Goal: Task Accomplishment & Management: Complete application form

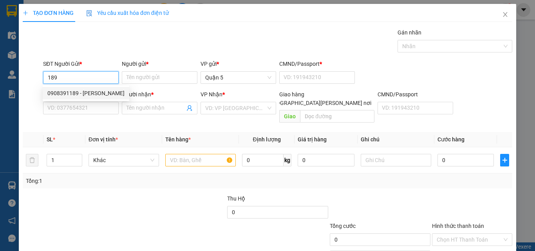
click at [81, 95] on div "0908391189 - [PERSON_NAME]" at bounding box center [85, 93] width 77 height 9
type input "0908391189"
type input "phúc"
type input "079093005490"
type input "0797181575"
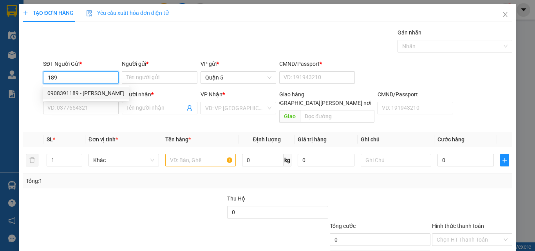
type input "[PERSON_NAME]"
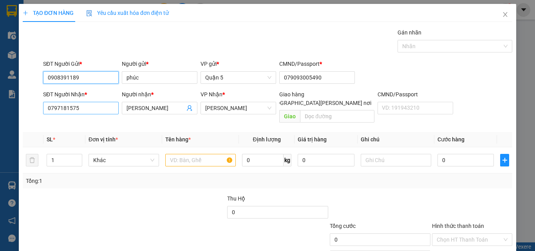
type input "0908391189"
click at [84, 113] on input "0797181575" at bounding box center [81, 108] width 76 height 13
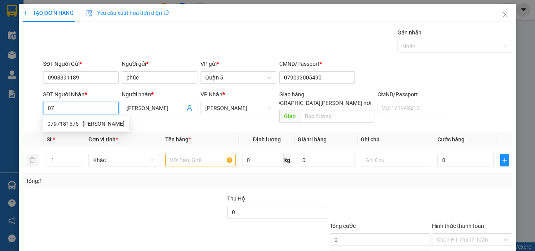
type input "0"
click at [83, 136] on div "0914095658 - [PERSON_NAME]" at bounding box center [85, 136] width 77 height 9
type input "0914095658"
type input "[PERSON_NAME]"
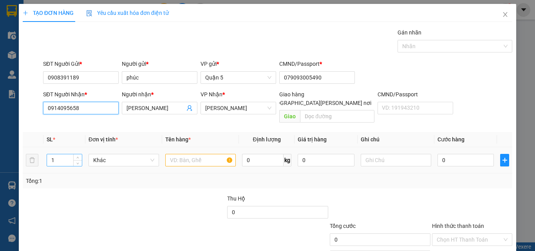
type input "0914095658"
click at [56, 154] on input "1" at bounding box center [64, 160] width 35 height 12
type input "4"
click at [190, 154] on input "text" at bounding box center [200, 160] width 71 height 13
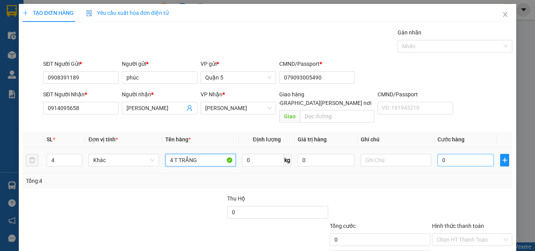
type input "4 T TRẮNG"
click at [463, 155] on input "0" at bounding box center [466, 160] width 56 height 13
type input "2"
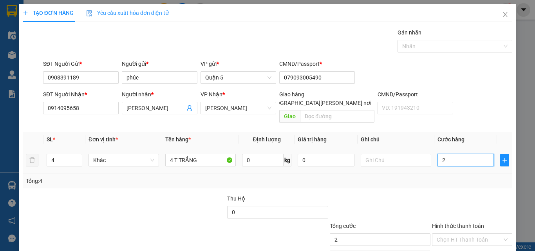
type input "20"
type input "200"
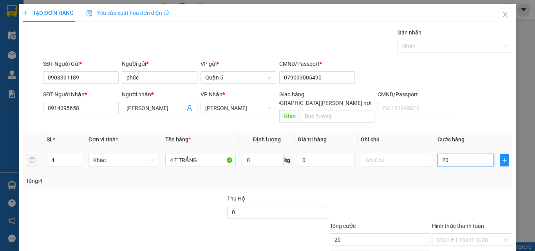
type input "200"
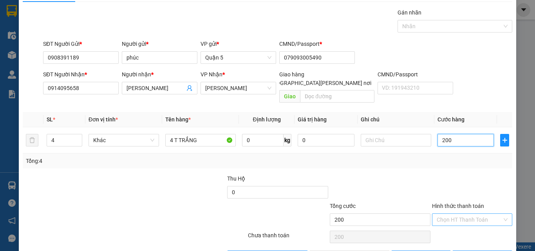
scroll to position [39, 0]
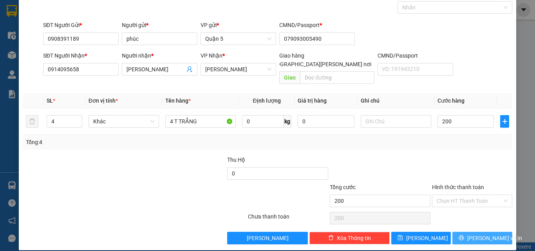
type input "200.000"
click at [473, 234] on span "[PERSON_NAME] và In" at bounding box center [495, 238] width 55 height 9
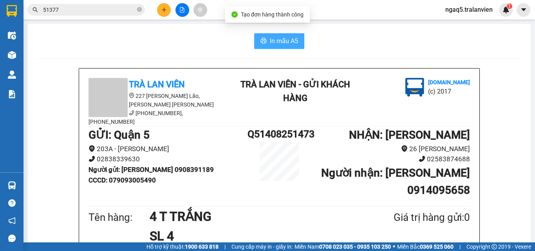
click at [270, 40] on span "In mẫu A5" at bounding box center [284, 41] width 28 height 10
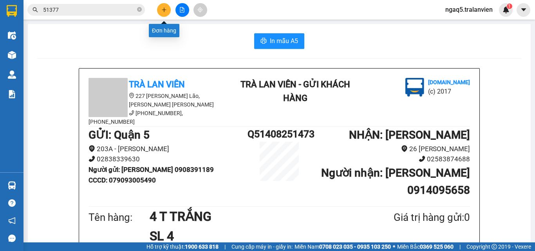
click at [164, 10] on icon "plus" at bounding box center [164, 9] width 4 height 0
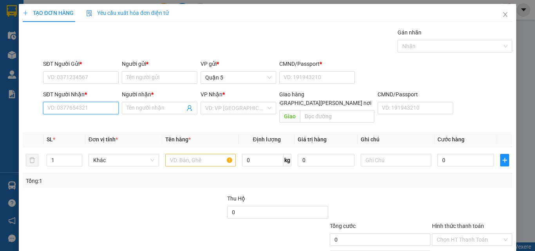
click at [87, 110] on input "SĐT Người Nhận *" at bounding box center [81, 108] width 76 height 13
click at [82, 113] on input "3787" at bounding box center [81, 108] width 76 height 13
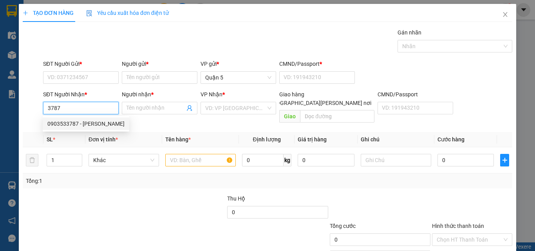
click at [91, 124] on div "0903533787 - [PERSON_NAME]" at bounding box center [85, 124] width 77 height 9
type input "0903533787"
type input "thanh"
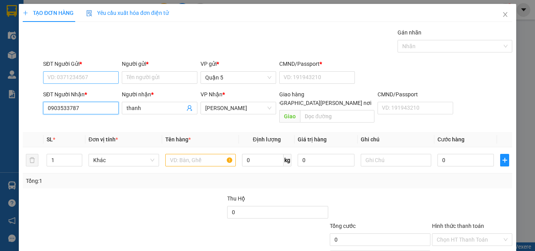
type input "0903533787"
click at [66, 76] on input "SĐT Người Gửi *" at bounding box center [81, 77] width 76 height 13
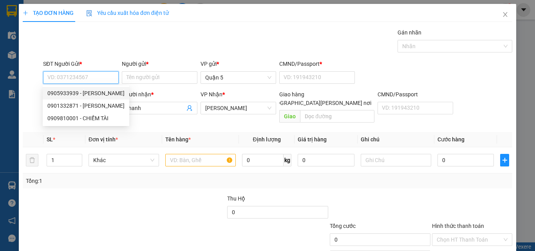
click at [107, 91] on div "0905933939 - [PERSON_NAME]" at bounding box center [85, 93] width 77 height 9
type input "0905933939"
type input "TRƯỜNG GIANG"
type input "025666064"
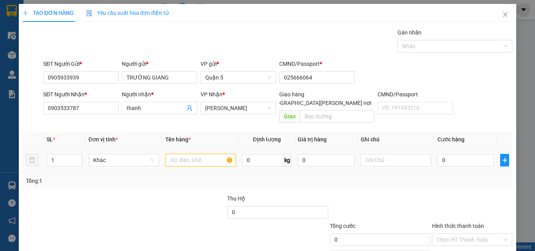
drag, startPoint x: 169, startPoint y: 152, endPoint x: 451, endPoint y: 68, distance: 294.4
click at [292, 119] on div "Transit Pickup Surcharge Ids Transit Deliver Surcharge Ids Transit Deliver Surc…" at bounding box center [268, 155] width 490 height 255
type input "1 C NILON"
click at [458, 154] on input "0" at bounding box center [466, 160] width 56 height 13
type input "3"
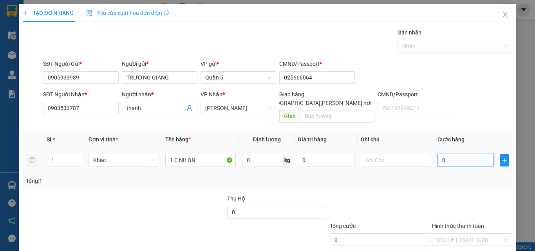
type input "3"
type input "30"
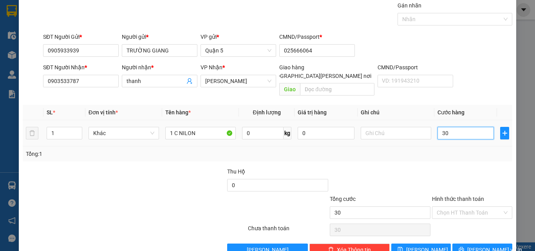
scroll to position [39, 0]
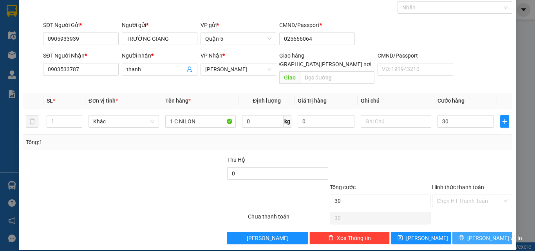
type input "30.000"
click at [463, 232] on button "[PERSON_NAME] và In" at bounding box center [483, 238] width 60 height 13
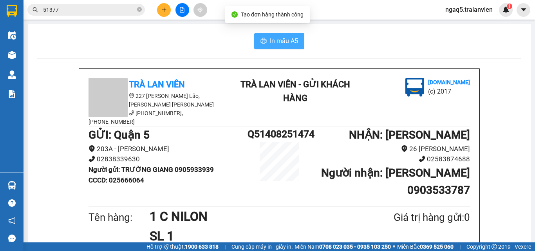
click at [264, 42] on icon "printer" at bounding box center [264, 40] width 6 height 5
click at [94, 37] on div "In mẫu A5" at bounding box center [279, 41] width 485 height 16
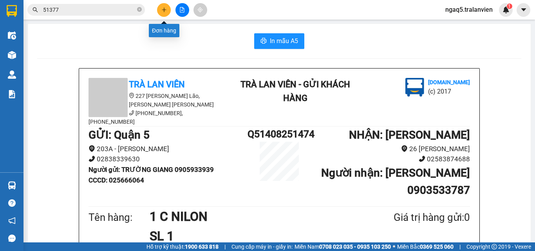
click at [163, 11] on icon "plus" at bounding box center [164, 9] width 5 height 5
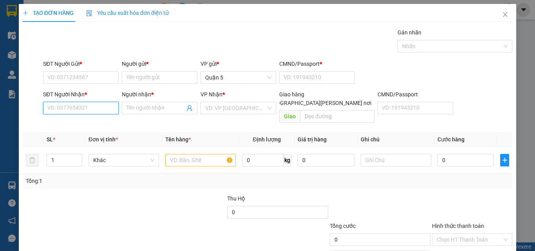
click at [64, 110] on input "SĐT Người Nhận *" at bounding box center [81, 108] width 76 height 13
type input "0839970998"
click at [75, 126] on div "0839970998 - tư cụt" at bounding box center [79, 124] width 65 height 9
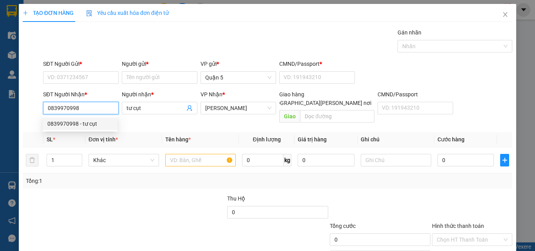
type input "tư cụt"
type input "0839970998"
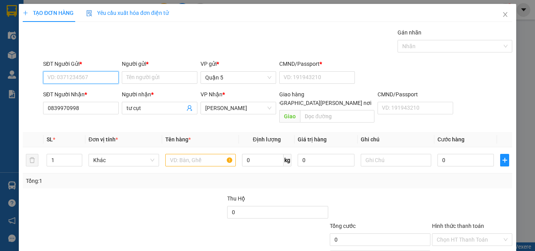
click at [72, 82] on input "SĐT Người Gửi *" at bounding box center [81, 77] width 76 height 13
click at [87, 90] on div "0766664954 - [PERSON_NAME]" at bounding box center [85, 93] width 77 height 9
type input "0766664954"
type input "thạch"
type input "1"
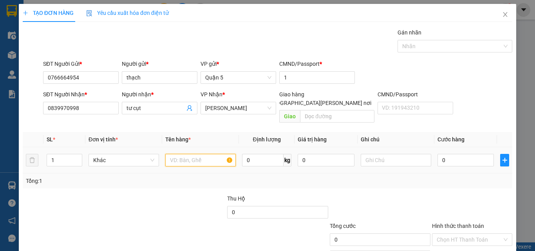
click at [172, 154] on input "text" at bounding box center [200, 160] width 71 height 13
type input "1 C VÀNG"
click at [456, 154] on input "0" at bounding box center [466, 160] width 56 height 13
type input "3"
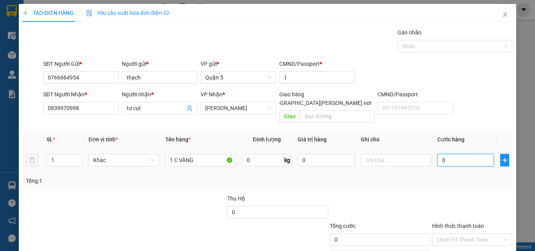
type input "3"
type input "30"
type input "3"
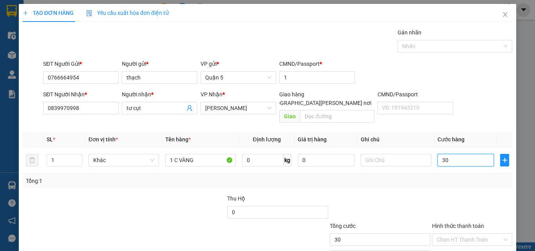
type input "3"
type input "0"
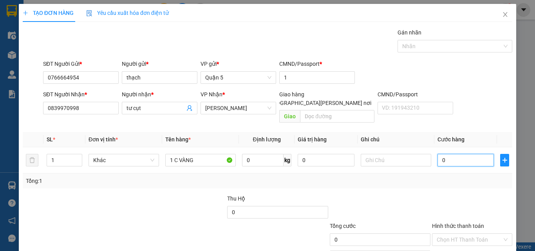
type input "02"
type input "2"
type input "025"
type input "25"
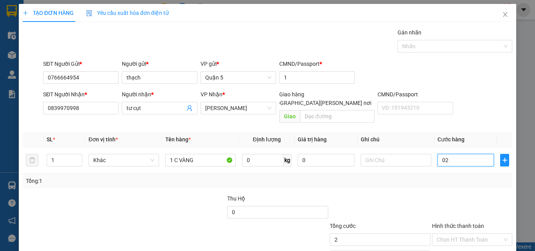
type input "25"
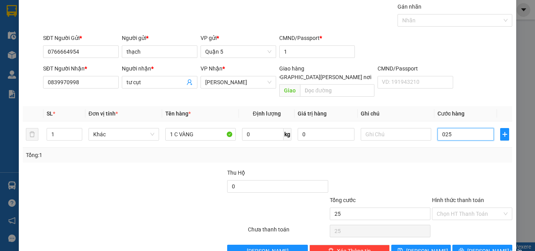
scroll to position [39, 0]
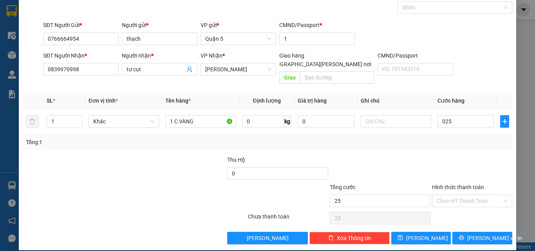
type input "25.000"
click at [457, 184] on label "Hình thức thanh toán" at bounding box center [458, 187] width 52 height 6
click at [457, 195] on input "Hình thức thanh toán" at bounding box center [469, 201] width 65 height 12
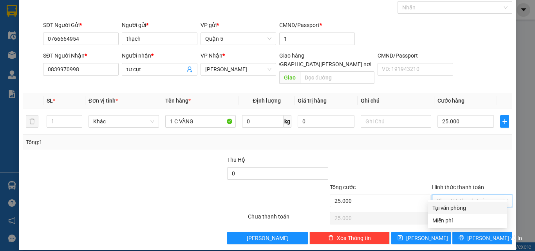
click at [463, 206] on div "Tại văn phòng" at bounding box center [468, 208] width 70 height 9
type input "0"
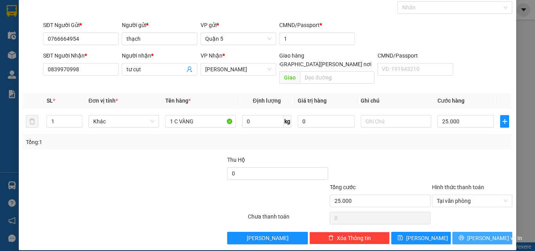
click at [465, 235] on icon "printer" at bounding box center [461, 237] width 5 height 5
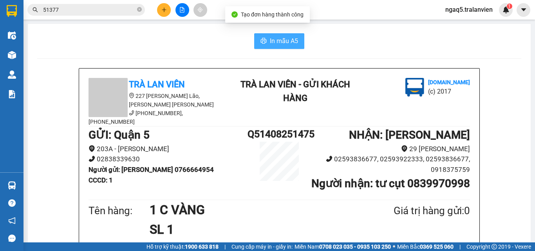
click at [269, 46] on button "In mẫu A5" at bounding box center [279, 41] width 50 height 16
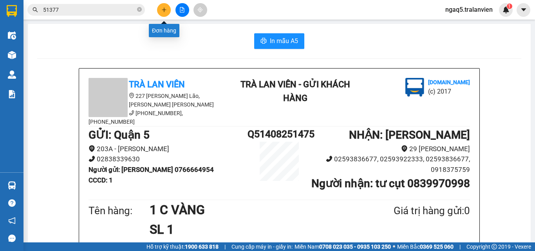
click at [164, 9] on icon "plus" at bounding box center [164, 9] width 0 height 4
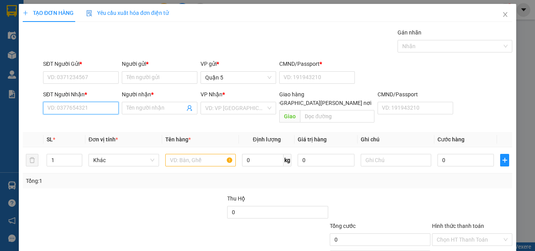
click at [70, 107] on input "SĐT Người Nhận *" at bounding box center [81, 108] width 76 height 13
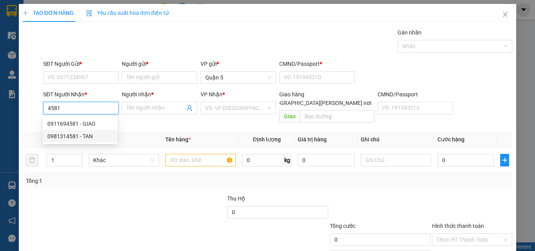
click at [83, 138] on div "0981314581 - TAN" at bounding box center [79, 136] width 65 height 9
type input "0981314581"
type input "TAN"
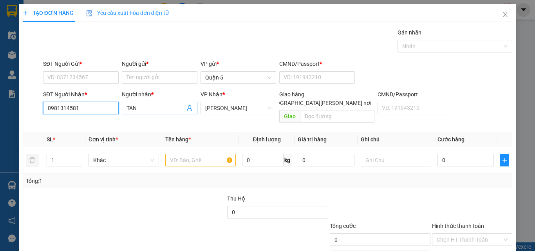
type input "0981314581"
click at [142, 103] on span "TAN" at bounding box center [160, 108] width 76 height 13
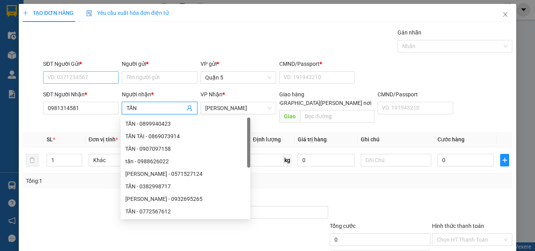
type input "TẤN"
click at [69, 81] on input "SĐT Người Gửi *" at bounding box center [81, 77] width 76 height 13
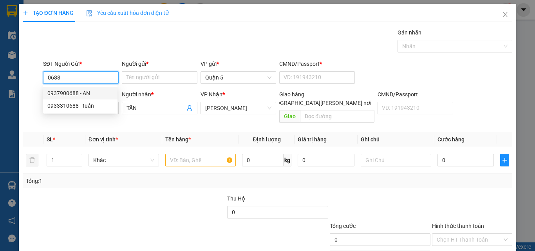
click at [84, 91] on div "0937900688 - AN" at bounding box center [79, 93] width 65 height 9
type input "0937900688"
type input "AN"
type input "1"
type input "0937900688"
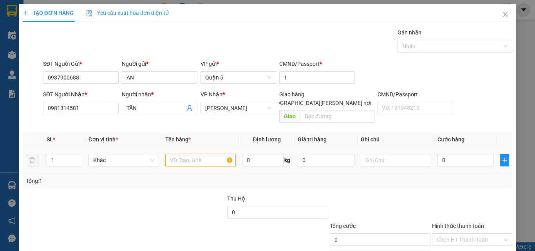
drag, startPoint x: 178, startPoint y: 147, endPoint x: 452, endPoint y: 35, distance: 296.3
click at [178, 154] on input "text" at bounding box center [200, 160] width 71 height 13
type input "1 H VÀNG"
click at [463, 154] on input "0" at bounding box center [466, 160] width 56 height 13
type input "3"
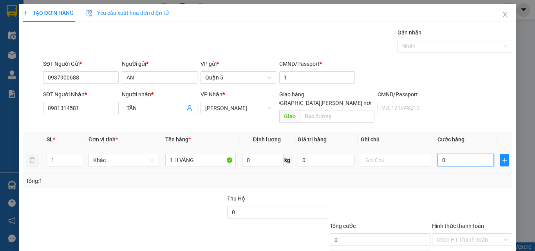
type input "3"
type input "30"
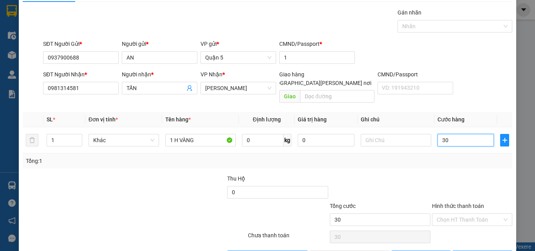
scroll to position [39, 0]
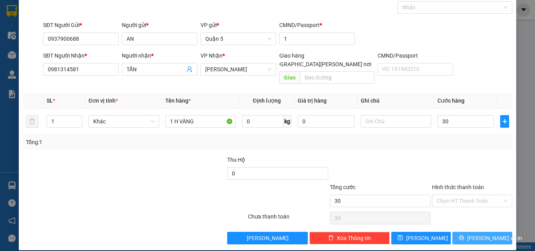
type input "30.000"
click at [467, 234] on button "[PERSON_NAME] và In" at bounding box center [483, 238] width 60 height 13
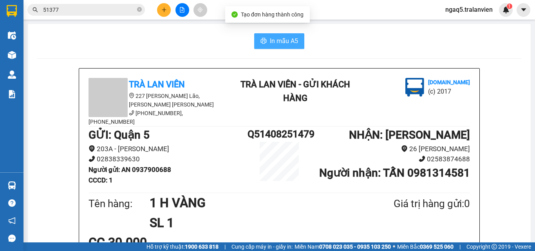
click at [264, 38] on button "In mẫu A5" at bounding box center [279, 41] width 50 height 16
drag, startPoint x: 117, startPoint y: 26, endPoint x: 121, endPoint y: 22, distance: 5.3
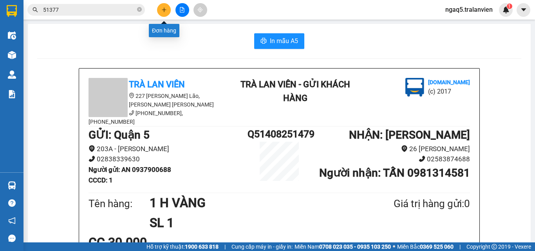
click at [161, 6] on button at bounding box center [164, 10] width 14 height 14
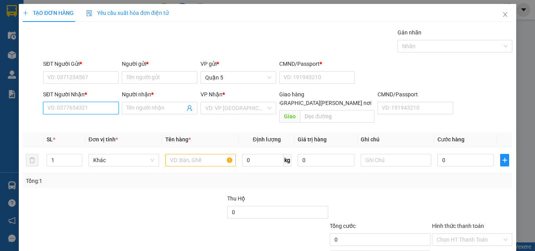
drag, startPoint x: 59, startPoint y: 110, endPoint x: 211, endPoint y: 44, distance: 165.5
click at [102, 89] on form "SĐT Người Gửi * VD: 0371234567 Người gửi * Tên người gửi VP gửi * Quận 5 CMND/P…" at bounding box center [268, 93] width 490 height 67
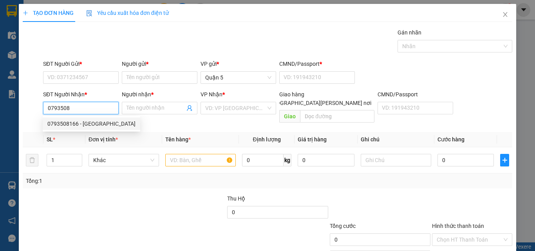
click at [93, 120] on div "0793508166 - [GEOGRAPHIC_DATA]" at bounding box center [91, 124] width 88 height 9
type input "0793508166"
type input "[GEOGRAPHIC_DATA]"
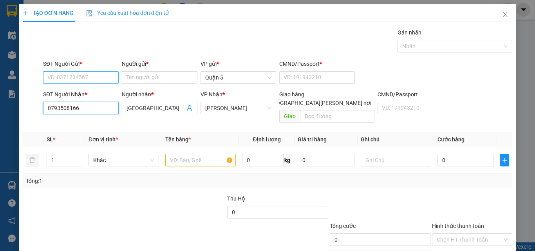
type input "0793508166"
click at [82, 76] on input "SĐT Người Gửi *" at bounding box center [81, 77] width 76 height 13
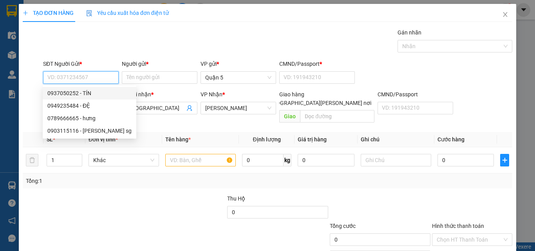
click at [88, 93] on div "0937050252 - TÍN" at bounding box center [89, 93] width 84 height 9
type input "0937050252"
type input "TÍN"
type input "094093011882"
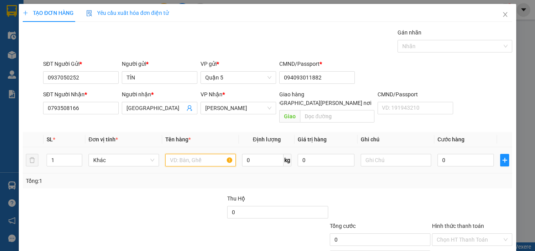
click at [174, 154] on input "text" at bounding box center [200, 160] width 71 height 13
type input "1 C VÀNG"
click at [456, 158] on div "0" at bounding box center [466, 160] width 56 height 16
click at [455, 154] on input "0" at bounding box center [466, 160] width 56 height 13
type input "2"
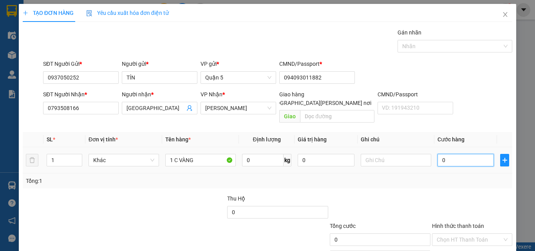
type input "2"
type input "25"
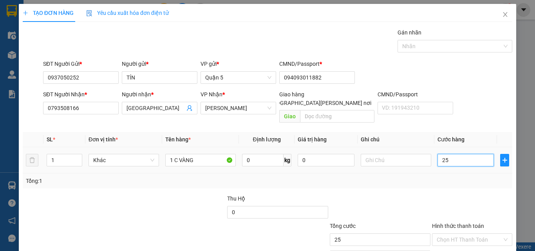
scroll to position [39, 0]
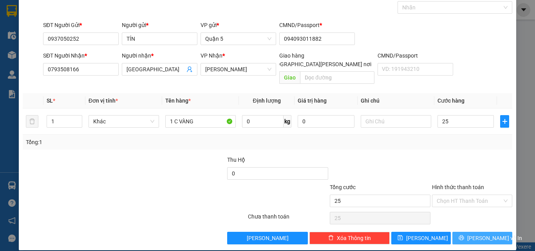
type input "25.000"
click at [474, 234] on span "[PERSON_NAME] và In" at bounding box center [495, 238] width 55 height 9
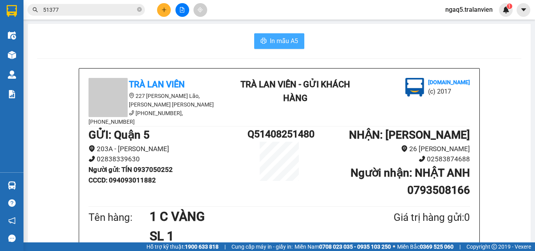
click at [286, 44] on span "In mẫu A5" at bounding box center [284, 41] width 28 height 10
click at [164, 7] on icon "plus" at bounding box center [164, 9] width 5 height 5
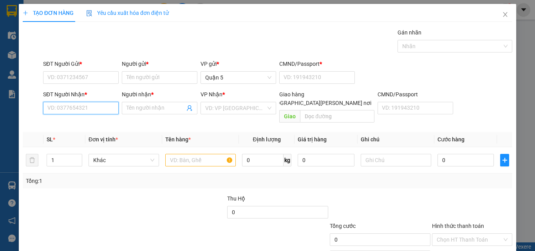
click at [70, 106] on input "SĐT Người Nhận *" at bounding box center [81, 108] width 76 height 13
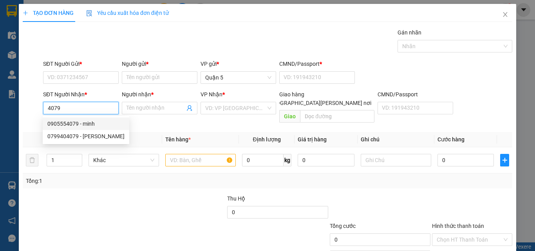
click at [56, 125] on div "0905554079 - minh" at bounding box center [85, 124] width 77 height 9
type input "0905554079"
type input "minh"
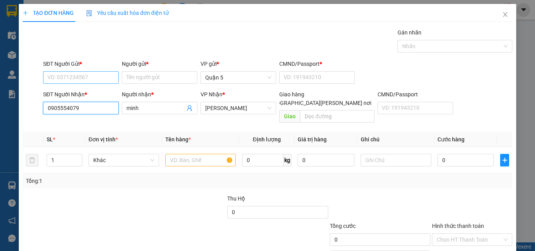
type input "0905554079"
click at [73, 77] on input "SĐT Người Gửi *" at bounding box center [81, 77] width 76 height 13
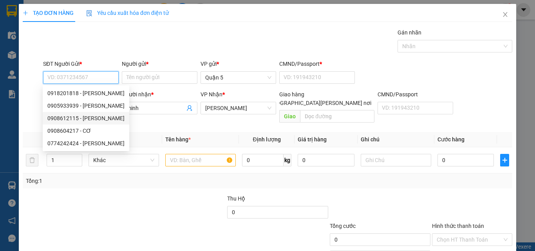
click at [92, 122] on div "0908612115 - [PERSON_NAME]" at bounding box center [85, 118] width 77 height 9
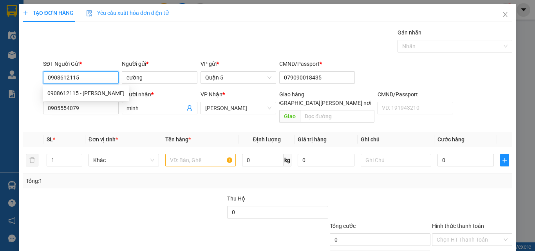
type input "0908612115"
type input "cường"
type input "079090018435"
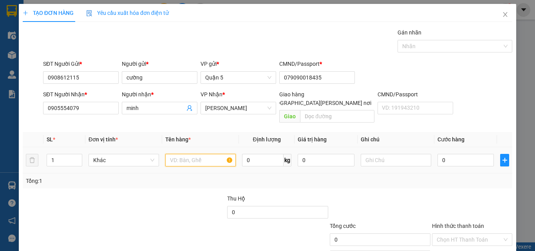
click at [176, 154] on input "text" at bounding box center [200, 160] width 71 height 13
type input "1 C ĐEN"
click at [454, 154] on input "0" at bounding box center [466, 160] width 56 height 13
type input "5"
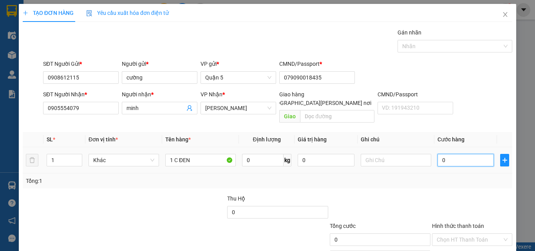
type input "5"
type input "50"
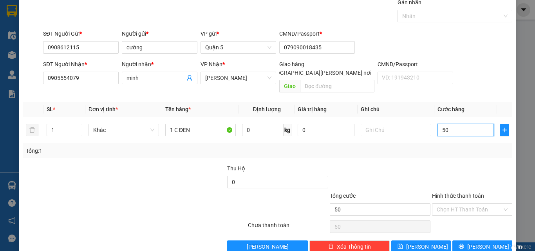
scroll to position [39, 0]
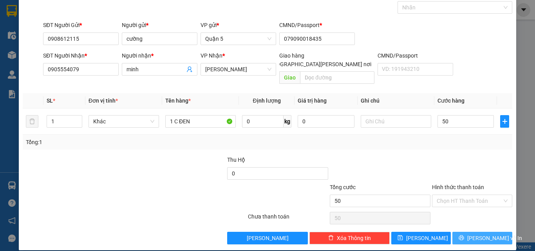
type input "50.000"
click at [457, 232] on button "[PERSON_NAME] và In" at bounding box center [483, 238] width 60 height 13
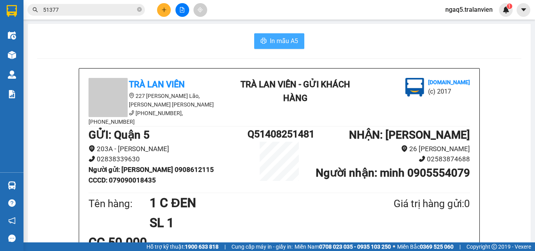
click at [281, 42] on span "In mẫu A5" at bounding box center [284, 41] width 28 height 10
click at [162, 9] on icon "plus" at bounding box center [164, 9] width 5 height 5
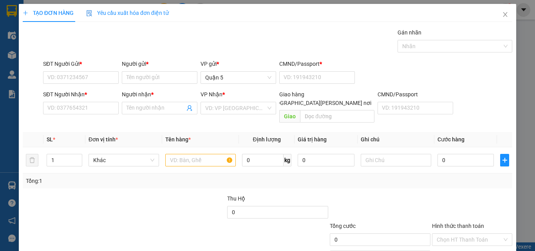
drag, startPoint x: 77, startPoint y: 214, endPoint x: 71, endPoint y: 127, distance: 86.8
click at [77, 208] on form "Thu Hộ 0 Tổng cước 0 Hình thức thanh toán Chọn HT Thanh Toán" at bounding box center [268, 221] width 490 height 55
click at [70, 107] on input "SĐT Người Nhận *" at bounding box center [81, 108] width 76 height 13
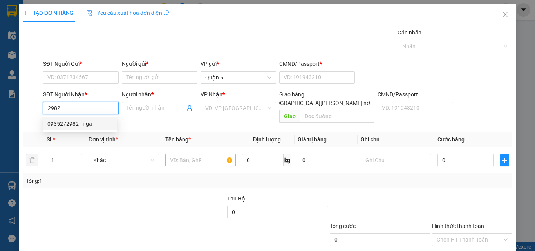
click at [70, 121] on div "0935272982 - nga" at bounding box center [79, 124] width 65 height 9
type input "0935272982"
type input "nga"
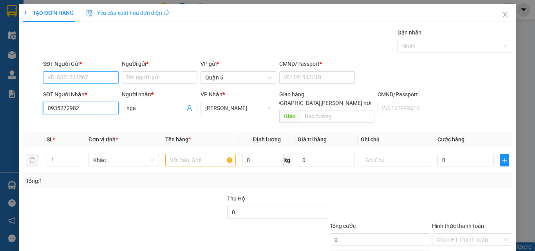
type input "0935272982"
click at [69, 73] on input "SĐT Người Gửi *" at bounding box center [81, 77] width 76 height 13
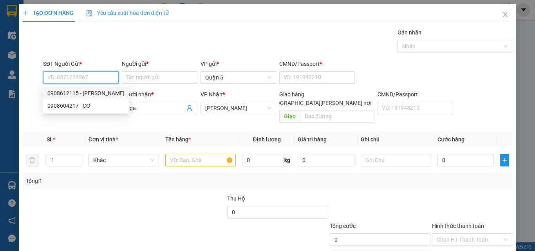
click at [84, 93] on div "0908612115 - [PERSON_NAME]" at bounding box center [85, 93] width 77 height 9
type input "0908612115"
type input "cường"
type input "079090018435"
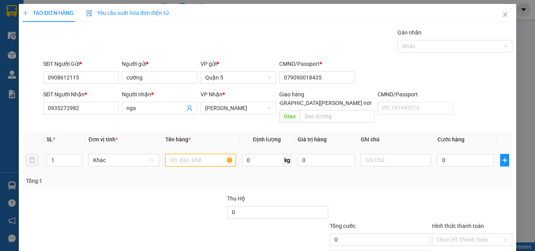
click at [182, 154] on input "text" at bounding box center [200, 160] width 71 height 13
type input "1 H ĐEN"
click at [459, 154] on input "0" at bounding box center [466, 160] width 56 height 13
type input "3"
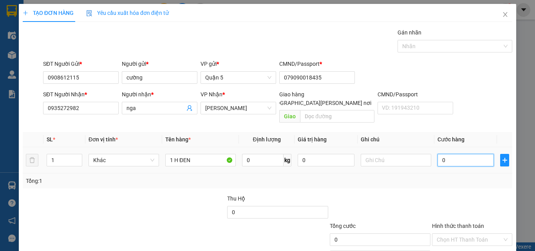
type input "3"
type input "30"
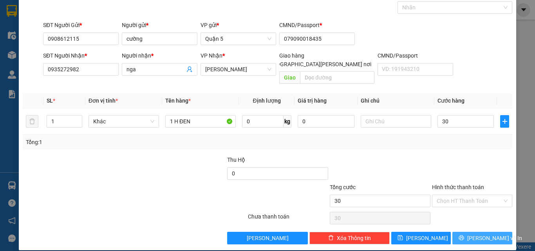
type input "30.000"
click at [461, 232] on button "[PERSON_NAME] và In" at bounding box center [483, 238] width 60 height 13
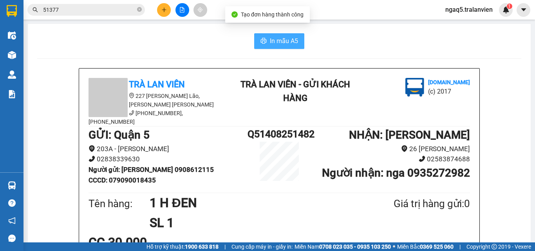
click at [285, 40] on span "In mẫu A5" at bounding box center [284, 41] width 28 height 10
click at [168, 15] on button at bounding box center [164, 10] width 14 height 14
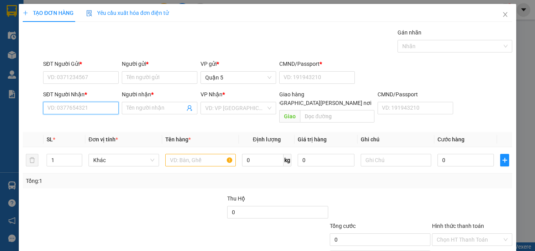
drag, startPoint x: 70, startPoint y: 109, endPoint x: 83, endPoint y: 100, distance: 15.8
click at [76, 104] on input "SĐT Người Nhận *" at bounding box center [81, 108] width 76 height 13
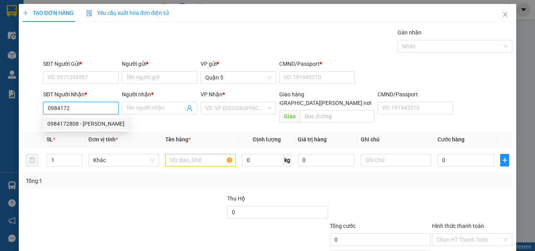
click at [58, 122] on div "0984172808 - [PERSON_NAME]" at bounding box center [85, 124] width 77 height 9
type input "0984172808"
type input "LAN ANH"
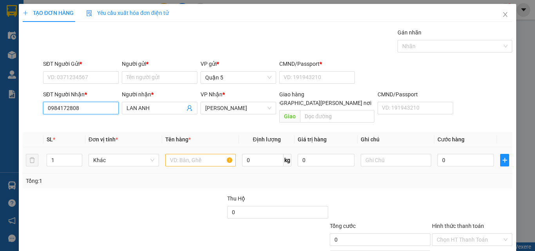
type input "0984172808"
click at [200, 154] on input "text" at bounding box center [200, 160] width 71 height 13
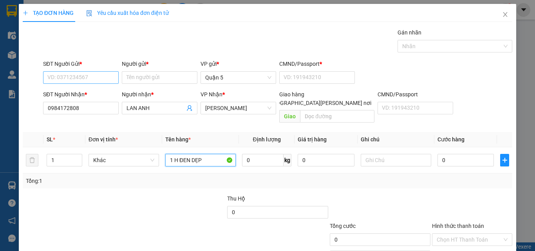
type input "1 H ĐEN DẸP"
click at [85, 82] on input "SĐT Người Gửi *" at bounding box center [81, 77] width 76 height 13
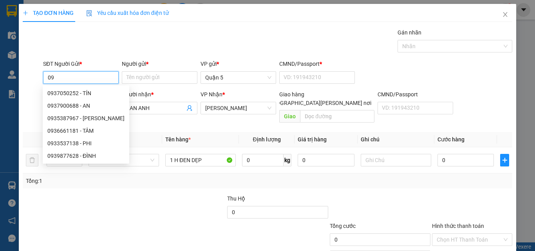
type input "0"
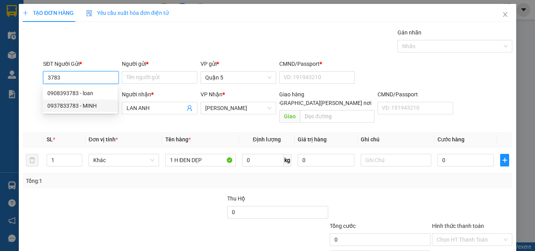
click at [87, 104] on div "0937833783 - MINH" at bounding box center [79, 106] width 65 height 9
type input "0937833783"
type input "MINH"
type input "067202000326"
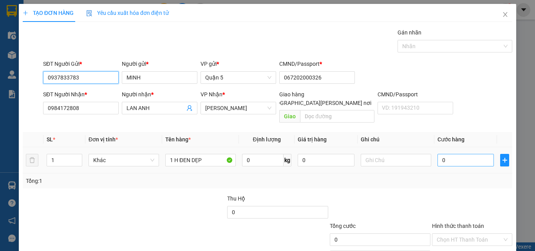
type input "0937833783"
click at [456, 154] on input "0" at bounding box center [466, 160] width 56 height 13
type input "3"
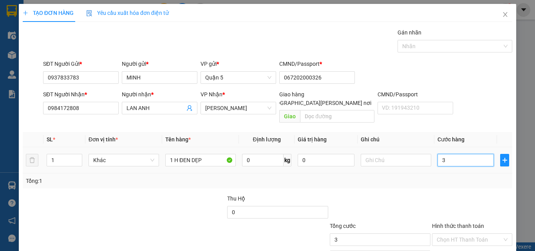
type input "30"
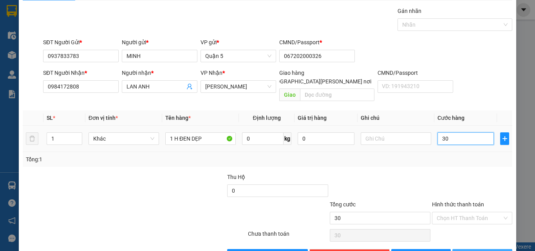
scroll to position [39, 0]
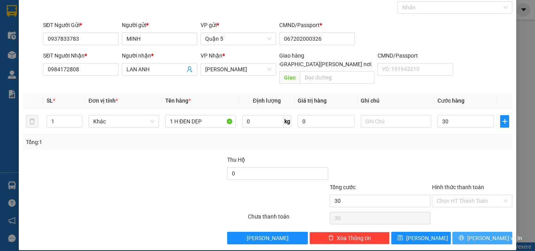
type input "30.000"
click at [456, 232] on button "[PERSON_NAME] và In" at bounding box center [483, 238] width 60 height 13
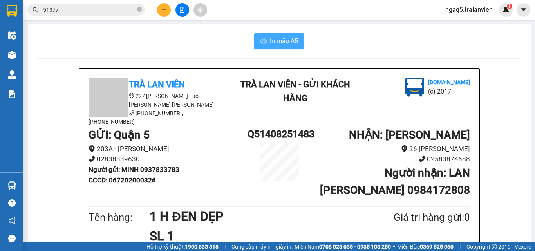
click at [283, 44] on span "In mẫu A5" at bounding box center [284, 41] width 28 height 10
drag, startPoint x: 258, startPoint y: 92, endPoint x: 150, endPoint y: 12, distance: 134.2
click at [111, 45] on div "In mẫu A5" at bounding box center [279, 41] width 485 height 16
click at [164, 10] on icon "plus" at bounding box center [164, 9] width 4 height 0
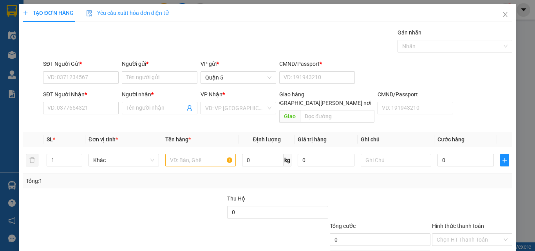
drag, startPoint x: 129, startPoint y: 206, endPoint x: 131, endPoint y: 201, distance: 5.5
click at [129, 206] on div at bounding box center [175, 207] width 102 height 27
click at [174, 154] on input "text" at bounding box center [200, 160] width 71 height 13
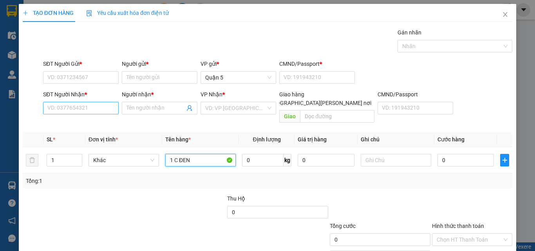
type input "1 C ĐEN"
click at [47, 109] on input "SĐT Người Nhận *" at bounding box center [81, 108] width 76 height 13
click at [56, 110] on input "035725561" at bounding box center [81, 108] width 76 height 13
type input "0355725561"
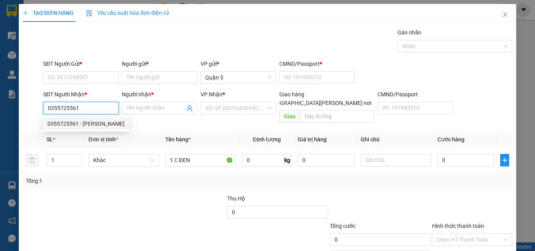
click at [89, 124] on div "0355725561 - [PERSON_NAME]" at bounding box center [85, 124] width 77 height 9
type input "HUỆ"
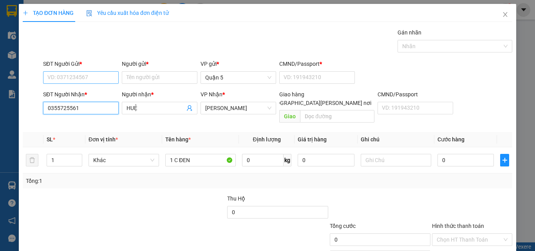
type input "0355725561"
click at [85, 77] on input "SĐT Người Gửi *" at bounding box center [81, 77] width 76 height 13
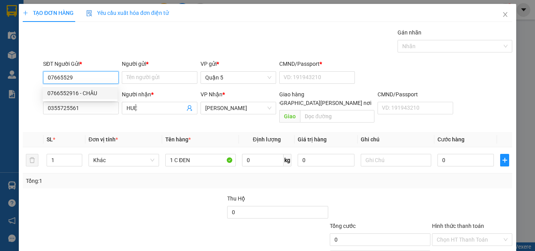
click at [89, 93] on div "0766552916 - CHÂU" at bounding box center [79, 93] width 65 height 9
type input "0766552916"
type input "CHÂU"
type input "1"
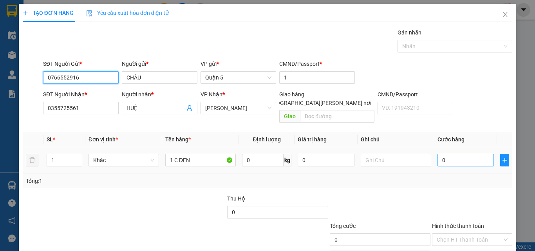
type input "0766552916"
click at [472, 154] on input "0" at bounding box center [466, 160] width 56 height 13
type input "4"
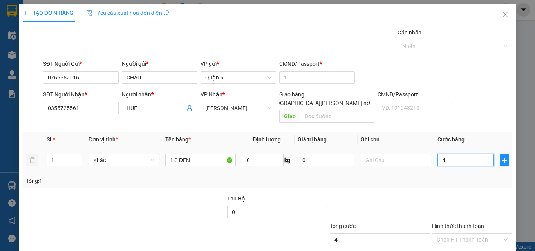
type input "40"
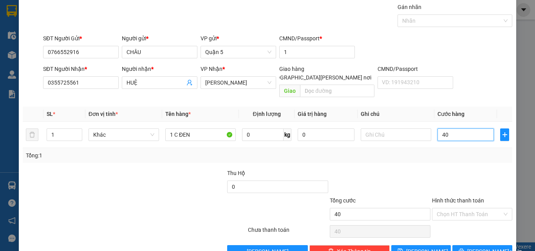
scroll to position [39, 0]
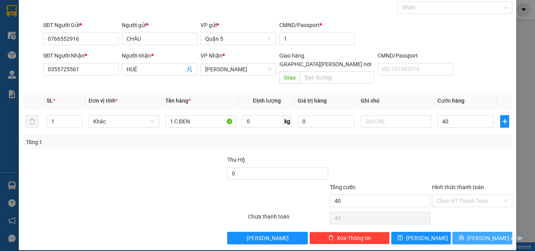
type input "40.000"
click at [466, 233] on button "[PERSON_NAME] và In" at bounding box center [483, 238] width 60 height 13
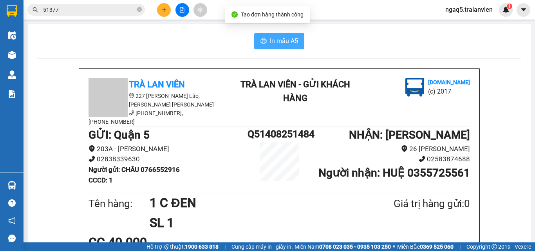
drag, startPoint x: 280, startPoint y: 44, endPoint x: 319, endPoint y: 120, distance: 85.2
click at [280, 45] on span "In mẫu A5" at bounding box center [284, 41] width 28 height 10
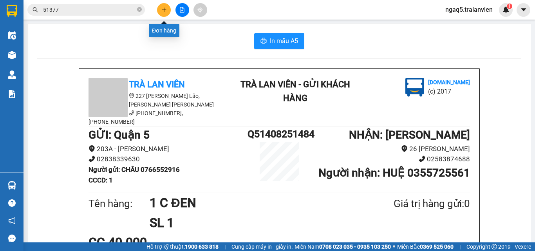
click at [163, 11] on icon "plus" at bounding box center [164, 9] width 5 height 5
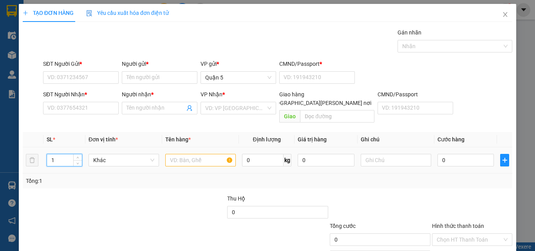
click at [68, 154] on input "1" at bounding box center [64, 160] width 35 height 12
type input "2"
click at [186, 154] on input "text" at bounding box center [200, 160] width 71 height 13
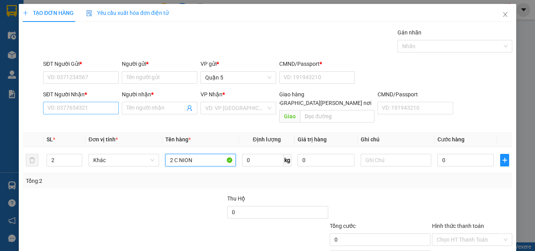
type input "2 C NION"
click at [53, 107] on input "SĐT Người Nhận *" at bounding box center [81, 108] width 76 height 13
click at [66, 107] on input "2336" at bounding box center [81, 108] width 76 height 13
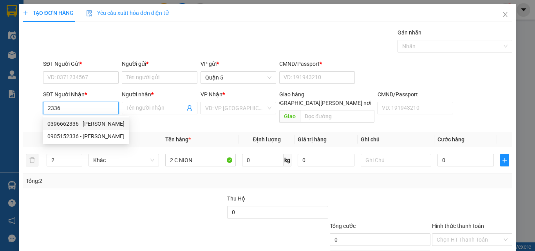
click at [99, 124] on div "0396662336 - [PERSON_NAME]" at bounding box center [85, 124] width 77 height 9
type input "0396662336"
type input "HOÀNG"
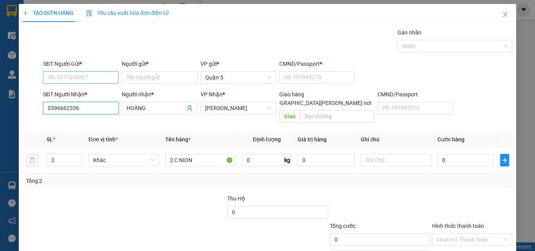
type input "0396662336"
click at [68, 73] on input "SĐT Người Gửi *" at bounding box center [81, 77] width 76 height 13
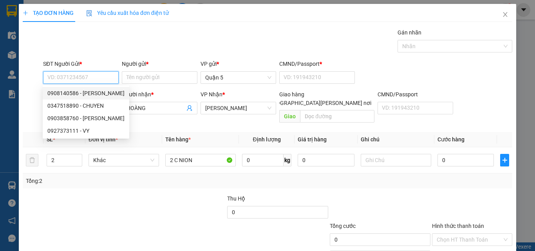
click at [94, 91] on div "0908140586 - [PERSON_NAME]" at bounding box center [85, 93] width 77 height 9
type input "0908140586"
type input "HUYỀN"
type input "079201011214"
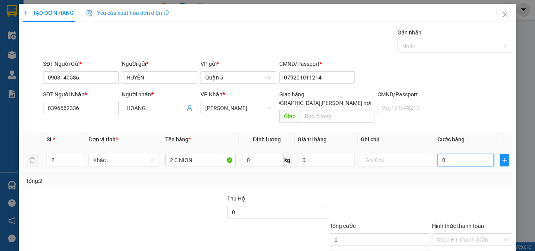
click at [456, 155] on input "0" at bounding box center [466, 160] width 56 height 13
type input "1"
type input "10"
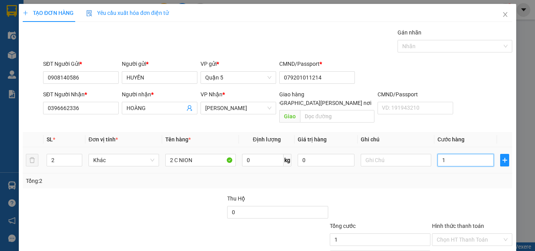
type input "10"
type input "100"
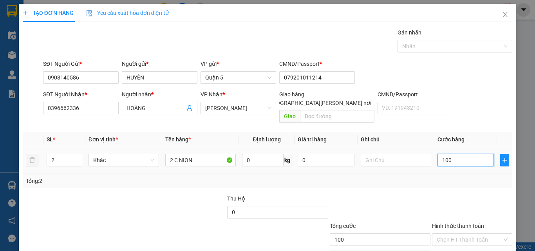
scroll to position [39, 0]
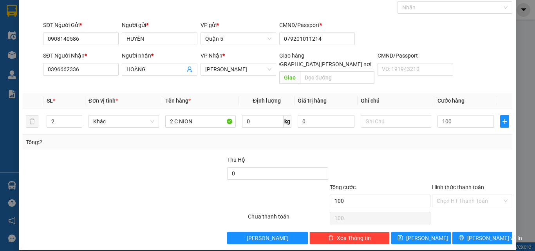
type input "100.000"
click at [460, 184] on label "Hình thức thanh toán" at bounding box center [458, 187] width 52 height 6
click at [460, 195] on input "Hình thức thanh toán" at bounding box center [469, 201] width 65 height 12
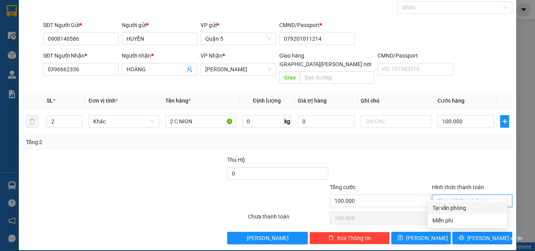
click at [454, 204] on div "Tại văn phòng" at bounding box center [468, 208] width 70 height 9
type input "0"
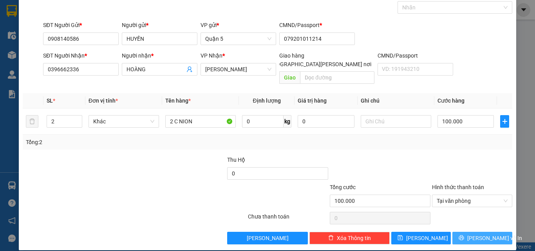
click at [499, 232] on button "[PERSON_NAME] và In" at bounding box center [483, 238] width 60 height 13
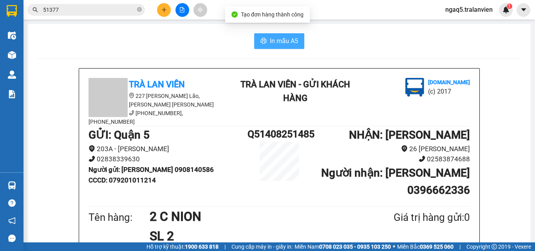
click at [262, 43] on icon "printer" at bounding box center [264, 40] width 6 height 5
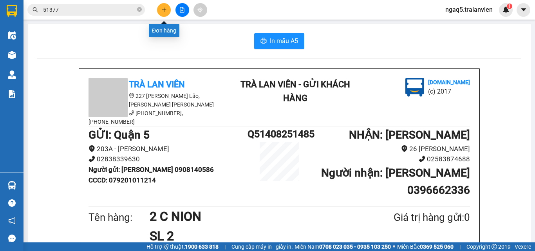
click at [169, 9] on button at bounding box center [164, 10] width 14 height 14
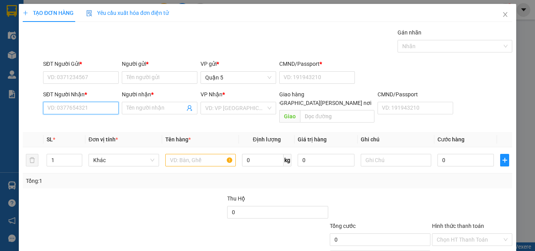
click at [70, 109] on input "SĐT Người Nhận *" at bounding box center [81, 108] width 76 height 13
click at [89, 127] on div "0974444925 - LỘC" at bounding box center [79, 124] width 65 height 9
type input "0974444925"
type input "LỘC"
type input "0974444925"
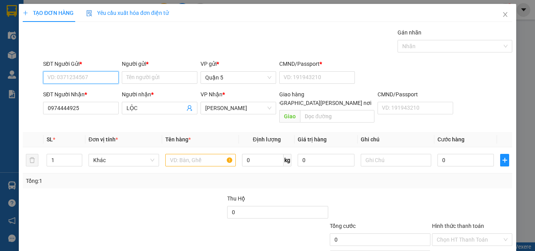
click at [78, 80] on input "SĐT Người Gửi *" at bounding box center [81, 77] width 76 height 13
click at [92, 94] on div "0909810001 - CHIẾM TÀI" at bounding box center [79, 93] width 65 height 9
type input "0909810001"
type input "CHIẾM TÀI"
type input "079097022243"
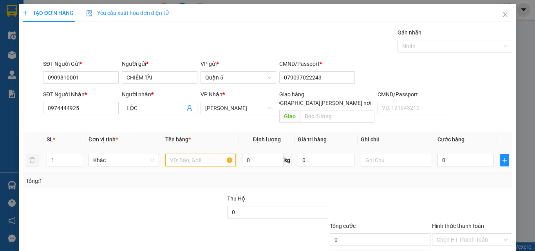
click at [178, 154] on input "text" at bounding box center [200, 160] width 71 height 13
type input "1 H VÀNG"
click at [456, 154] on input "0" at bounding box center [466, 160] width 56 height 13
type input "2"
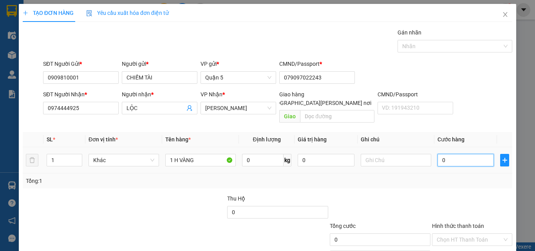
type input "2"
type input "25"
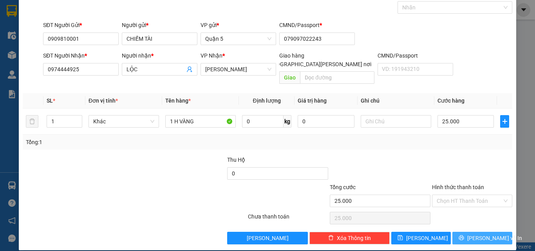
click at [469, 234] on button "[PERSON_NAME] và In" at bounding box center [483, 238] width 60 height 13
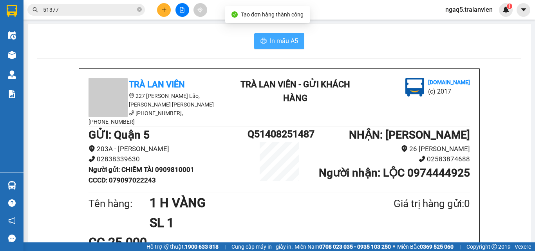
click at [280, 42] on span "In mẫu A5" at bounding box center [284, 41] width 28 height 10
drag, startPoint x: 394, startPoint y: 194, endPoint x: 172, endPoint y: 17, distance: 283.1
click at [206, 38] on div "In mẫu A5" at bounding box center [279, 41] width 485 height 16
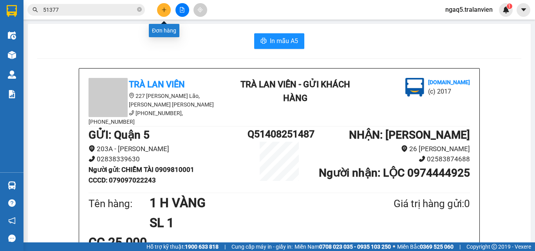
click at [162, 13] on button at bounding box center [164, 10] width 14 height 14
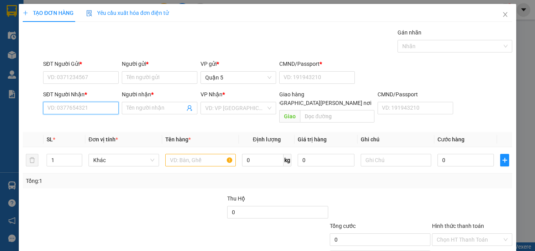
click at [70, 107] on input "SĐT Người Nhận *" at bounding box center [81, 108] width 76 height 13
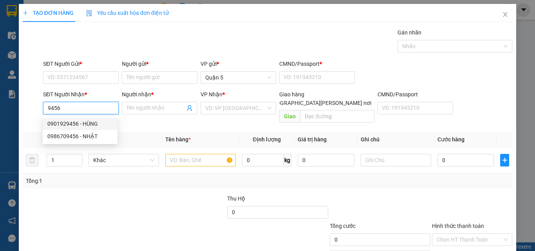
click at [89, 124] on div "0901929456 - HÙNG" at bounding box center [79, 124] width 65 height 9
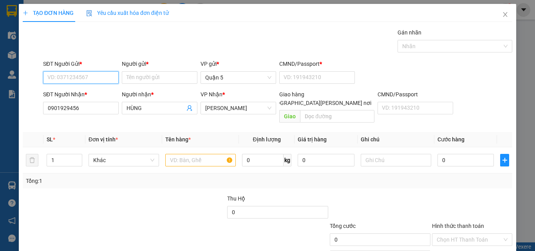
click at [81, 83] on input "SĐT Người Gửi *" at bounding box center [81, 77] width 76 height 13
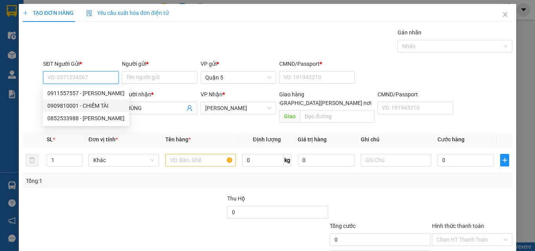
click at [99, 107] on div "0909810001 - CHIẾM TÀI" at bounding box center [85, 106] width 77 height 9
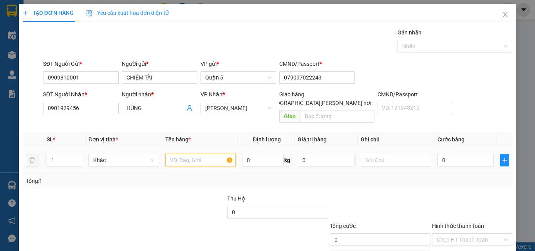
drag, startPoint x: 174, startPoint y: 148, endPoint x: 219, endPoint y: 114, distance: 56.3
click at [177, 154] on input "text" at bounding box center [200, 160] width 71 height 13
click at [458, 154] on input "0" at bounding box center [466, 160] width 56 height 13
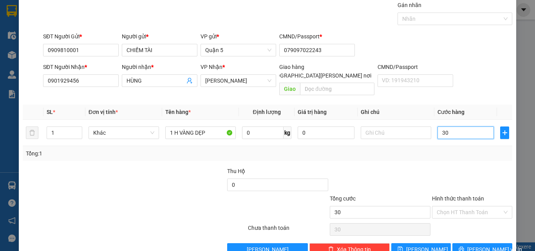
scroll to position [39, 0]
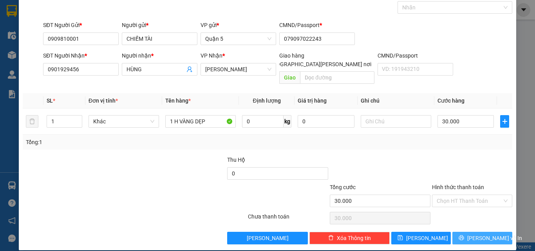
click at [465, 232] on button "[PERSON_NAME] và In" at bounding box center [483, 238] width 60 height 13
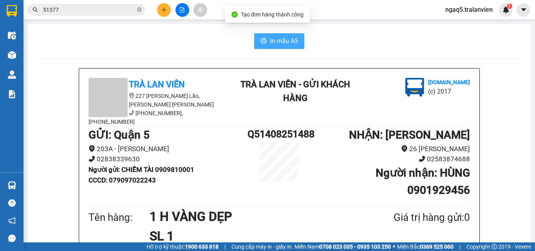
click at [283, 42] on span "In mẫu A5" at bounding box center [284, 41] width 28 height 10
click at [176, 48] on div "In mẫu A5" at bounding box center [279, 41] width 485 height 16
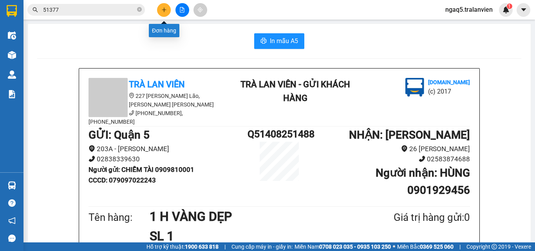
click at [166, 13] on button at bounding box center [164, 10] width 14 height 14
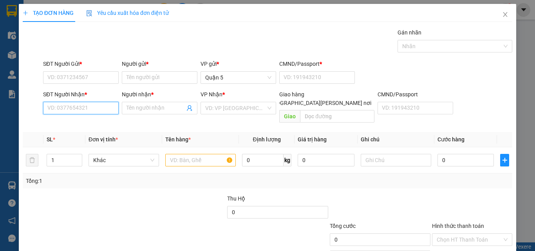
click at [72, 105] on input "SĐT Người Nhận *" at bounding box center [81, 108] width 76 height 13
click at [94, 124] on div "0386011234 - nguyrn" at bounding box center [79, 124] width 65 height 9
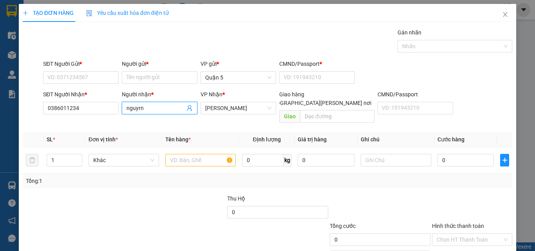
click at [151, 109] on input "nguyrn" at bounding box center [156, 108] width 58 height 9
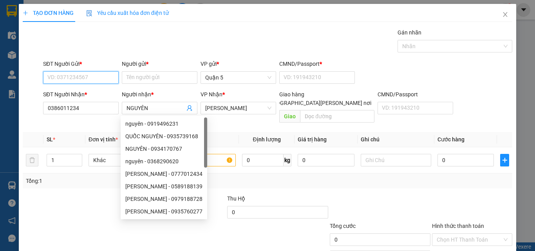
click at [65, 80] on input "SĐT Người Gửi *" at bounding box center [81, 77] width 76 height 13
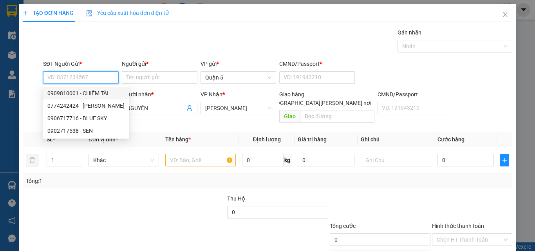
click at [98, 94] on div "0909810001 - CHIẾM TÀI" at bounding box center [85, 93] width 77 height 9
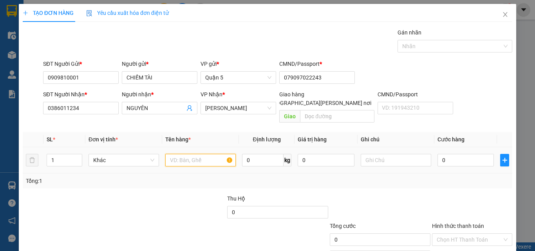
click at [210, 154] on input "text" at bounding box center [200, 160] width 71 height 13
click at [459, 147] on td "0" at bounding box center [466, 160] width 63 height 26
click at [456, 154] on input "0" at bounding box center [466, 160] width 56 height 13
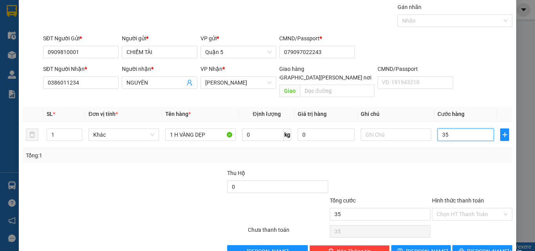
scroll to position [39, 0]
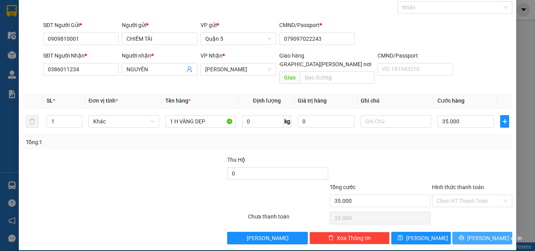
click at [465, 235] on icon "printer" at bounding box center [461, 237] width 5 height 5
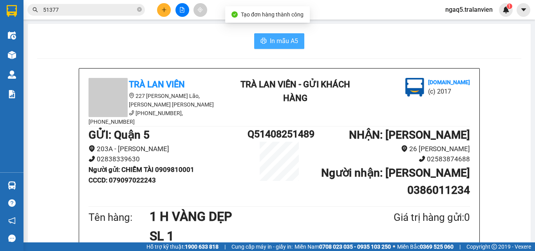
click at [264, 35] on button "In mẫu A5" at bounding box center [279, 41] width 50 height 16
click at [154, 43] on div "In mẫu A5" at bounding box center [279, 41] width 485 height 16
click at [167, 43] on div "In mẫu A5" at bounding box center [279, 41] width 485 height 16
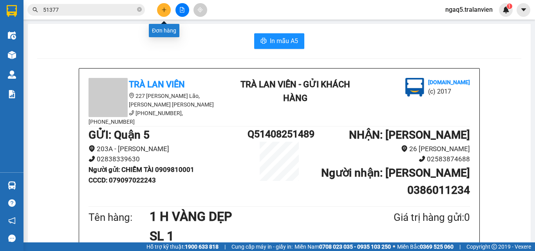
click at [165, 12] on icon "plus" at bounding box center [164, 9] width 5 height 5
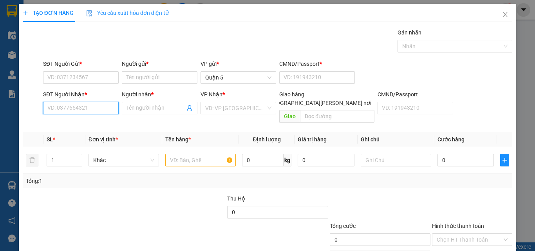
click at [62, 107] on input "SĐT Người Nhận *" at bounding box center [81, 108] width 76 height 13
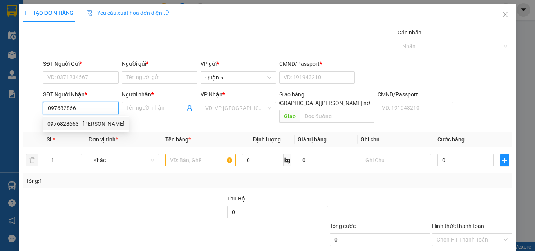
click at [73, 122] on div "0976828663 - [PERSON_NAME]" at bounding box center [85, 124] width 77 height 9
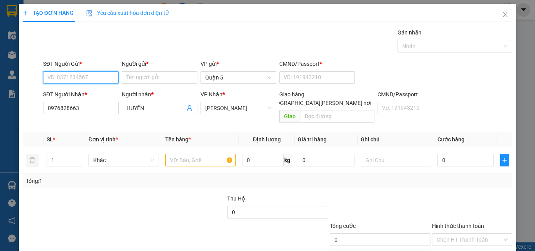
click at [76, 80] on input "SĐT Người Gửi *" at bounding box center [81, 77] width 76 height 13
click at [97, 94] on div "0765467089 - HÙNG" at bounding box center [79, 93] width 65 height 9
click at [180, 154] on input "text" at bounding box center [200, 160] width 71 height 13
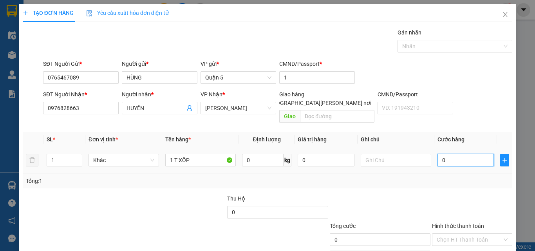
click at [440, 154] on input "0" at bounding box center [466, 160] width 56 height 13
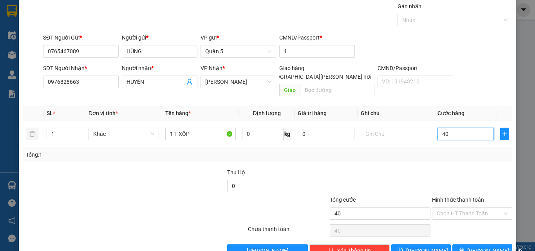
scroll to position [39, 0]
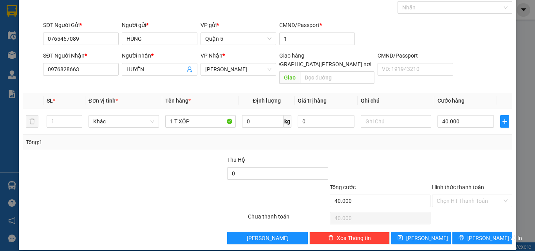
click at [459, 184] on label "Hình thức thanh toán" at bounding box center [458, 187] width 52 height 6
click at [459, 195] on input "Hình thức thanh toán" at bounding box center [469, 201] width 65 height 12
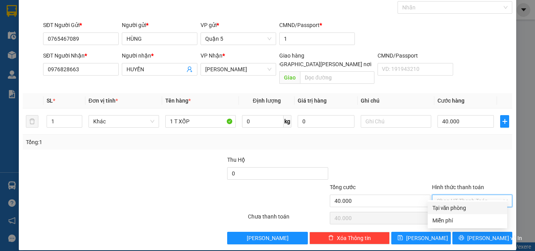
click at [457, 207] on div "Tại văn phòng" at bounding box center [468, 208] width 70 height 9
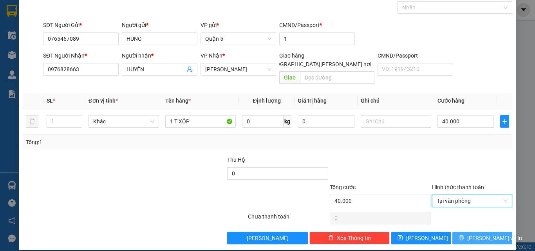
click at [459, 232] on button "[PERSON_NAME] và In" at bounding box center [483, 238] width 60 height 13
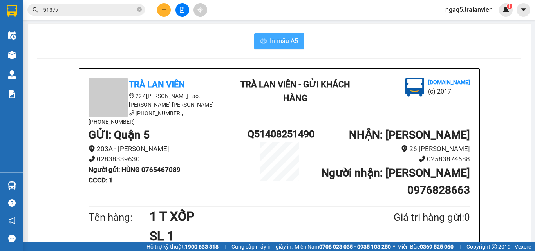
click at [287, 43] on span "In mẫu A5" at bounding box center [284, 41] width 28 height 10
click at [159, 11] on button at bounding box center [164, 10] width 14 height 14
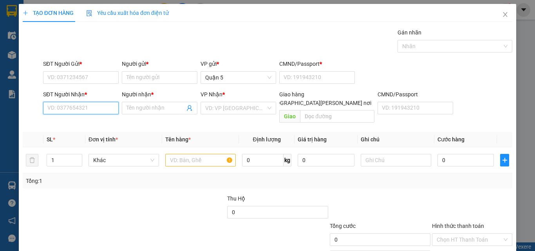
click at [73, 103] on input "SĐT Người Nhận *" at bounding box center [81, 108] width 76 height 13
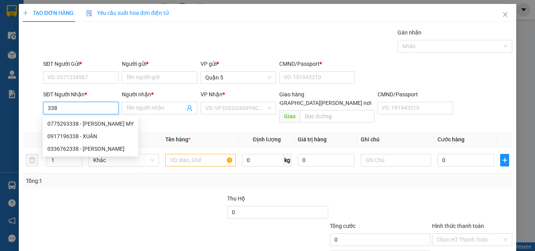
click at [71, 108] on input "338" at bounding box center [81, 108] width 76 height 13
click at [100, 127] on div "0775293338 - [PERSON_NAME] MY" at bounding box center [90, 124] width 86 height 9
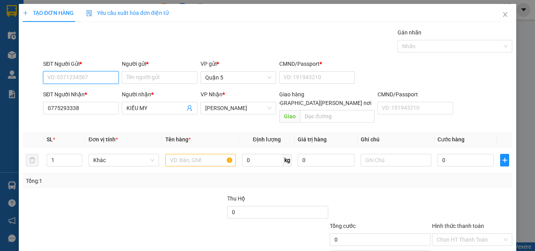
click at [83, 82] on input "SĐT Người Gửi *" at bounding box center [81, 77] width 76 height 13
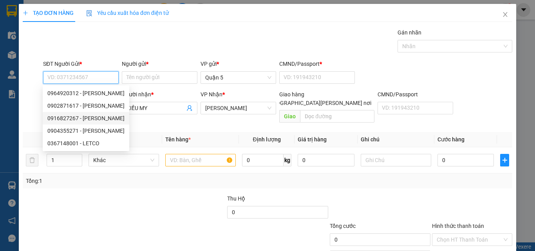
click at [89, 118] on div "0916827267 - [PERSON_NAME]" at bounding box center [85, 118] width 77 height 9
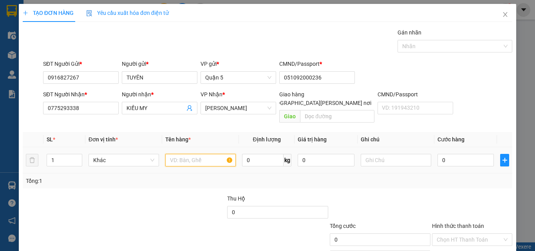
click at [180, 154] on input "text" at bounding box center [200, 160] width 71 height 13
click at [452, 154] on input "0" at bounding box center [466, 160] width 56 height 13
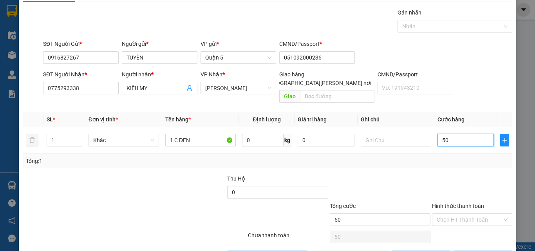
scroll to position [39, 0]
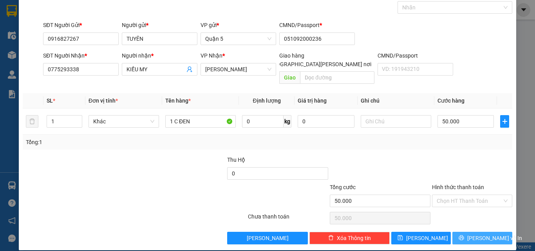
click at [476, 234] on span "[PERSON_NAME] và In" at bounding box center [495, 238] width 55 height 9
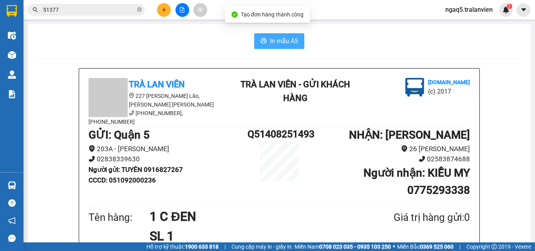
click at [270, 42] on span "In mẫu A5" at bounding box center [284, 41] width 28 height 10
drag, startPoint x: 104, startPoint y: 27, endPoint x: 120, endPoint y: 23, distance: 16.3
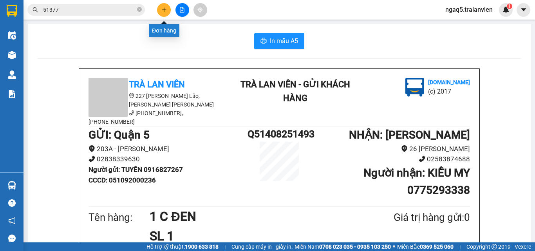
click at [163, 9] on icon "plus" at bounding box center [164, 9] width 5 height 5
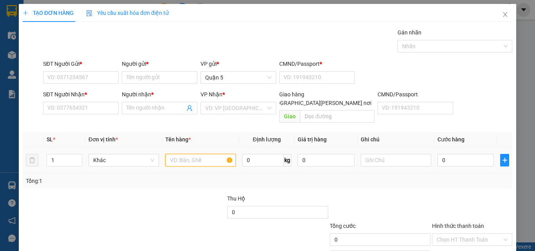
click at [193, 154] on input "text" at bounding box center [200, 160] width 71 height 13
